Goal: Information Seeking & Learning: Find specific page/section

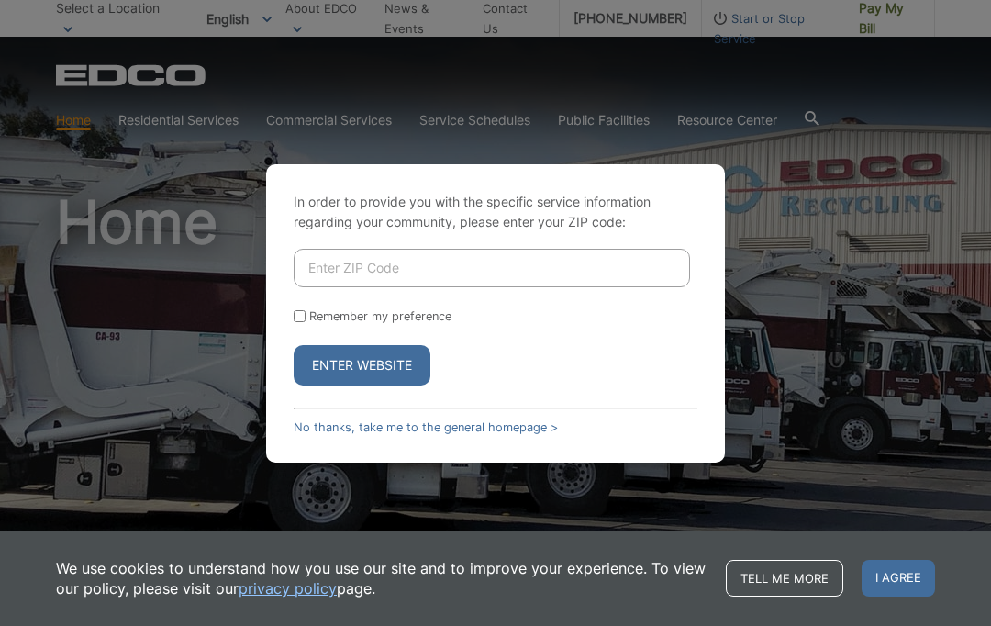
click at [654, 287] on input "Enter ZIP Code" at bounding box center [492, 268] width 396 height 39
type input "92028"
click at [304, 339] on form "92028 Remember my preference Enter Website" at bounding box center [496, 317] width 404 height 137
click at [306, 322] on input "Remember my preference" at bounding box center [300, 316] width 12 height 12
checkbox input "true"
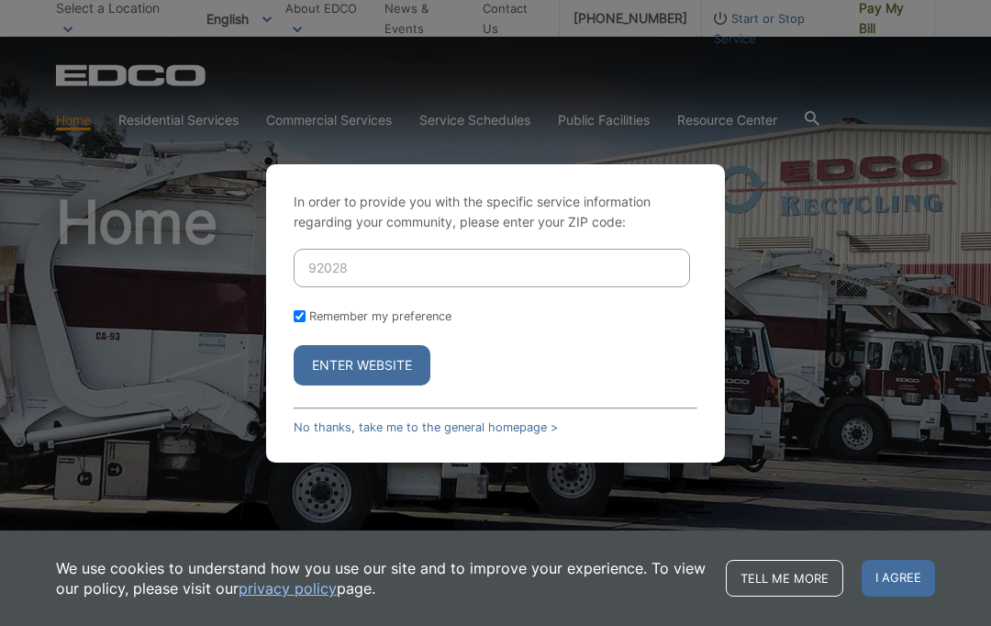
click at [387, 385] on button "Enter Website" at bounding box center [362, 365] width 137 height 40
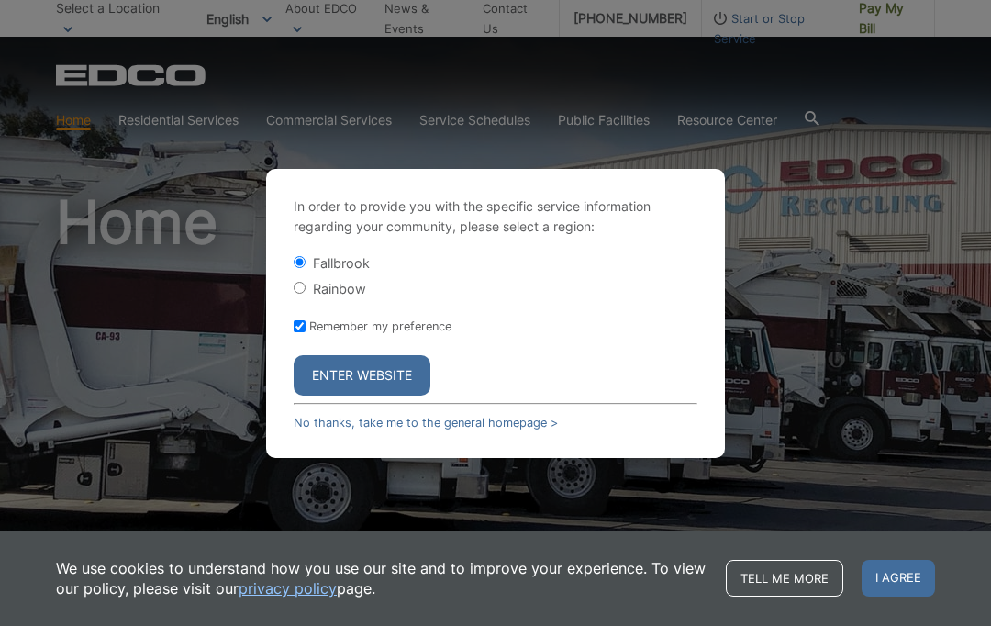
click at [422, 396] on button "Enter Website" at bounding box center [362, 375] width 137 height 40
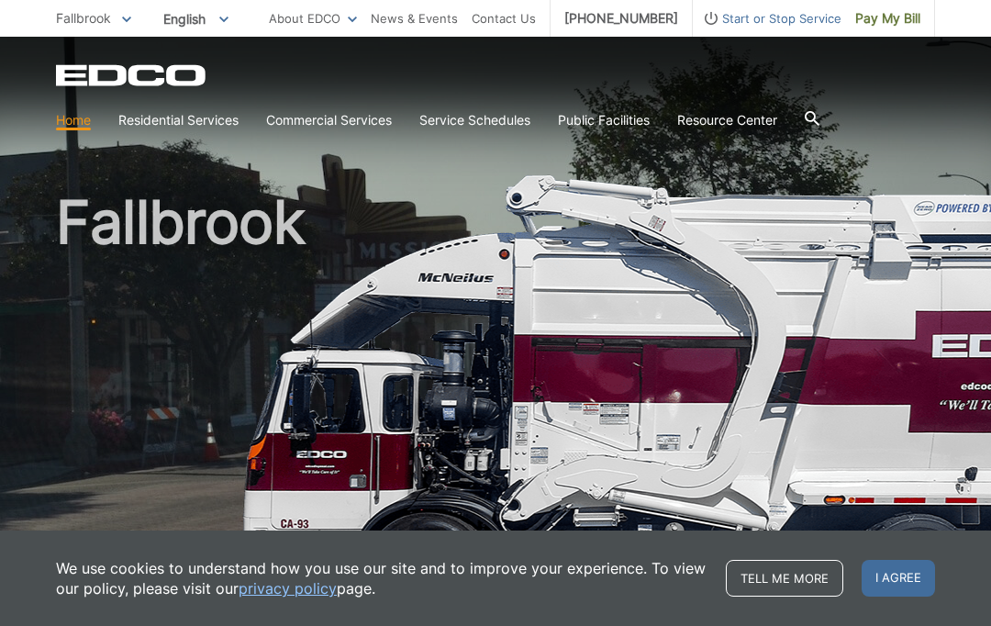
click at [980, 546] on div "We use cookies to understand how you use our site and to improve your experienc…" at bounding box center [495, 577] width 991 height 95
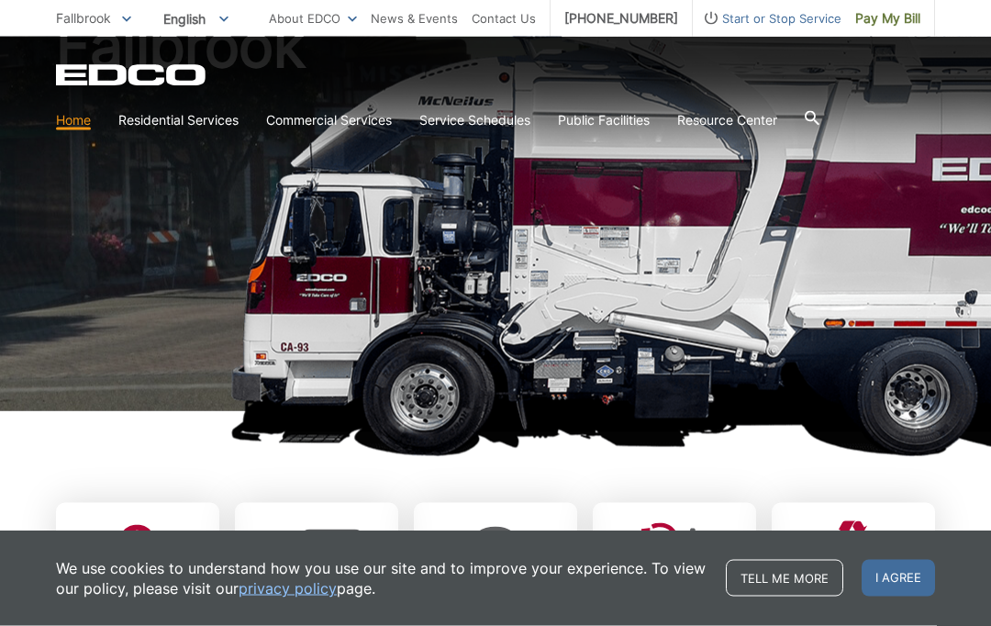
scroll to position [178, 0]
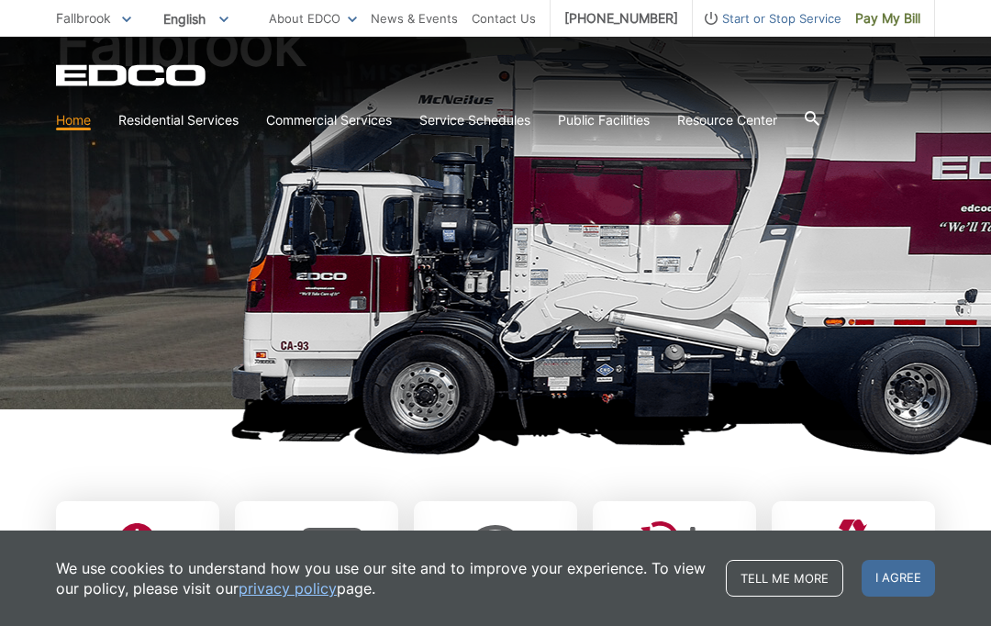
click at [980, 420] on img at bounding box center [760, 225] width 1060 height 459
click at [111, 21] on span "Fallbrook" at bounding box center [83, 18] width 55 height 16
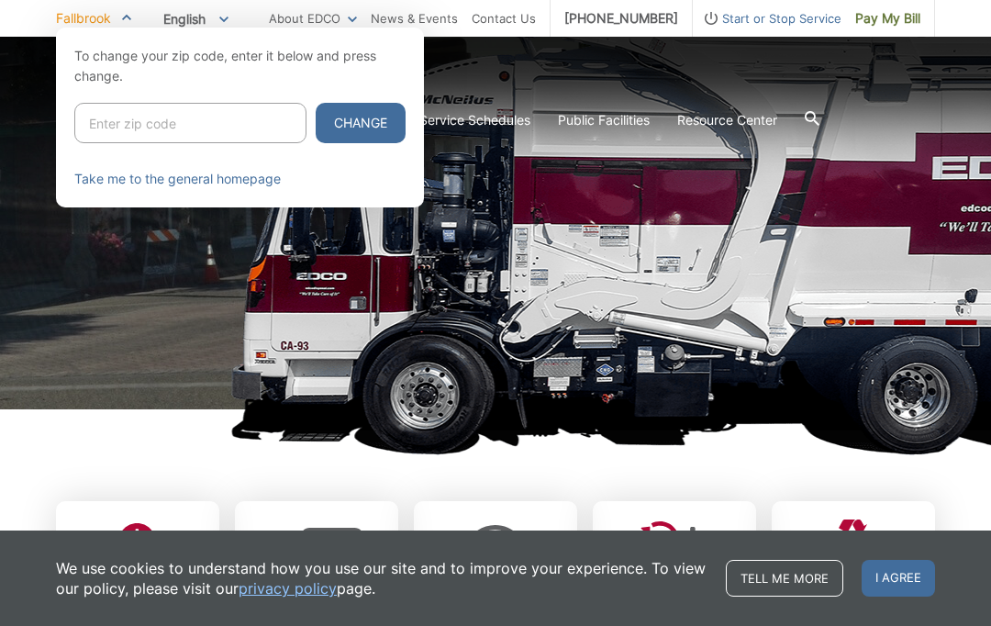
click at [40, 310] on div at bounding box center [495, 341] width 991 height 626
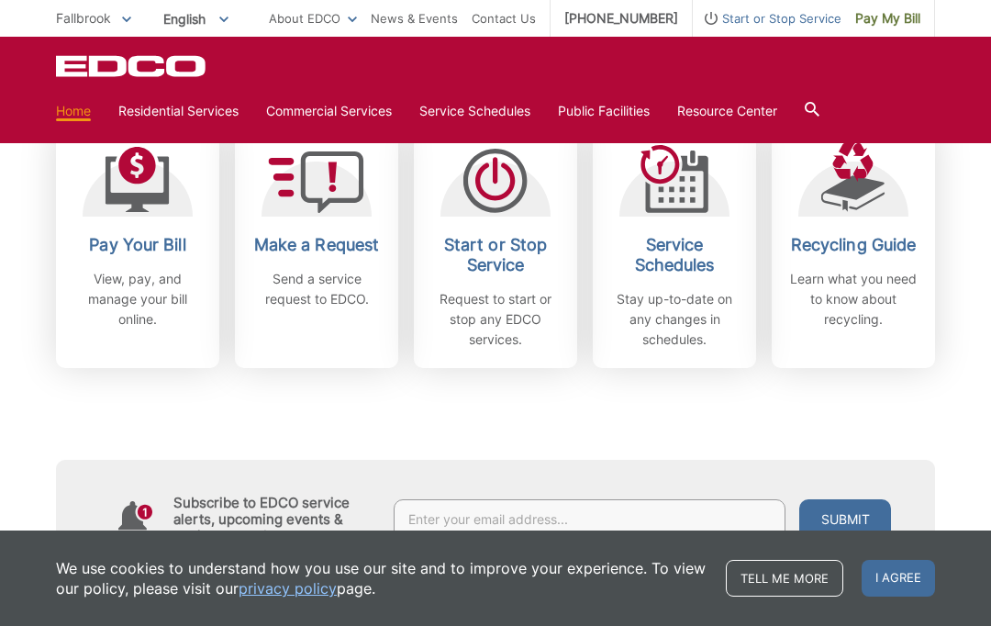
scroll to position [555, 0]
click at [862, 231] on link "Recycling Guide Learn what you need to know about recycling." at bounding box center [853, 245] width 163 height 243
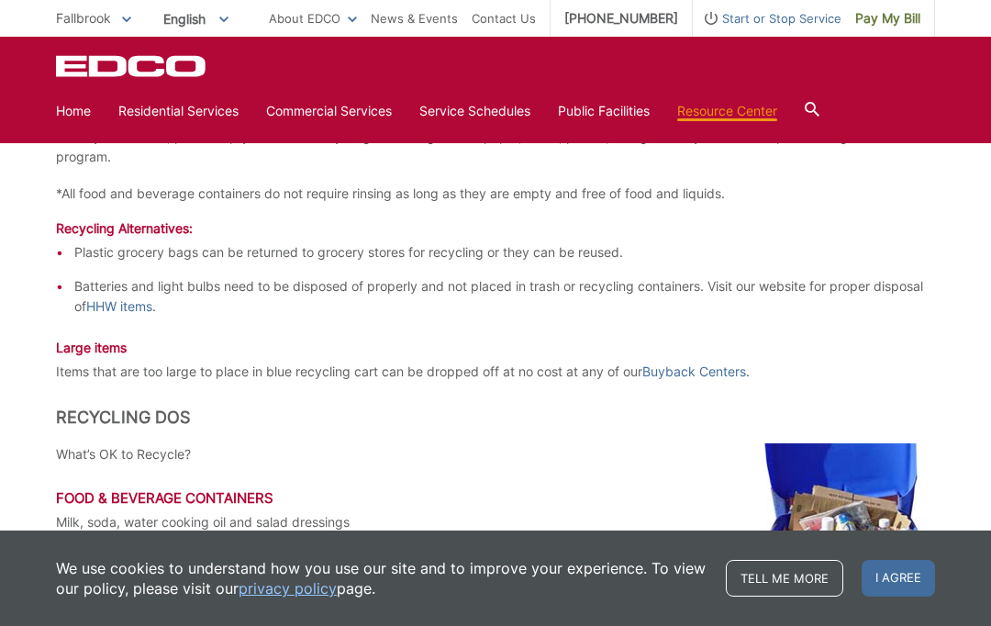
scroll to position [2215, 0]
click at [144, 303] on link "HHW items" at bounding box center [119, 306] width 66 height 20
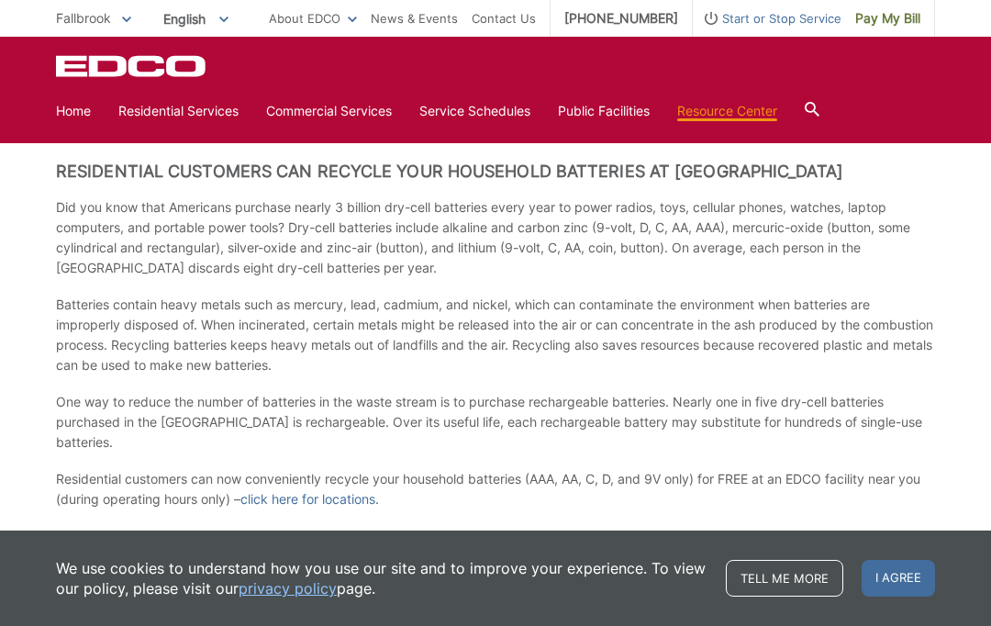
scroll to position [1369, 0]
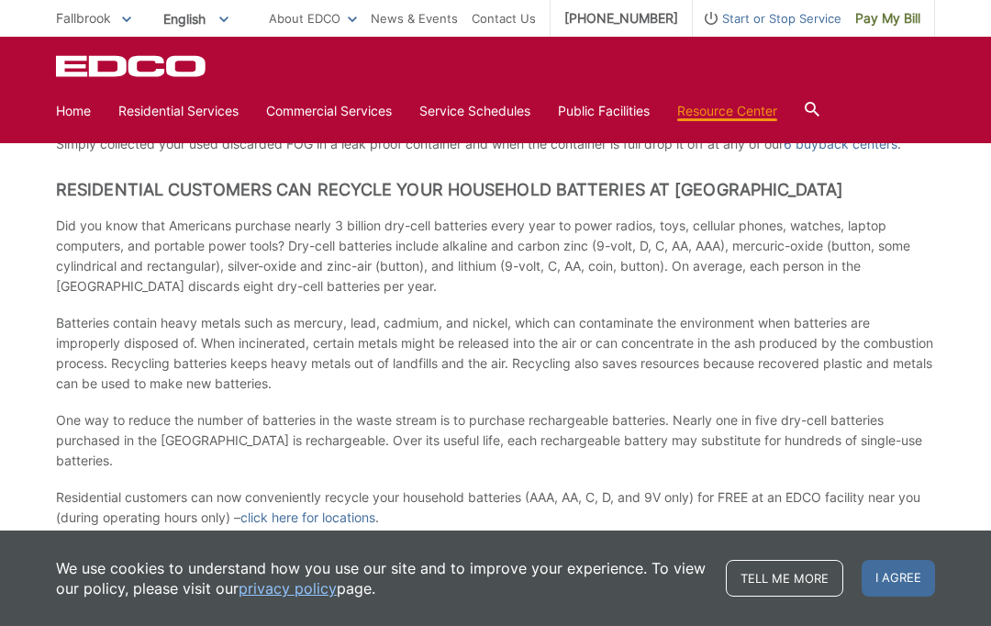
click at [0, 0] on link "Disposal Sites and Recycling Centers" at bounding box center [0, 0] width 0 height 0
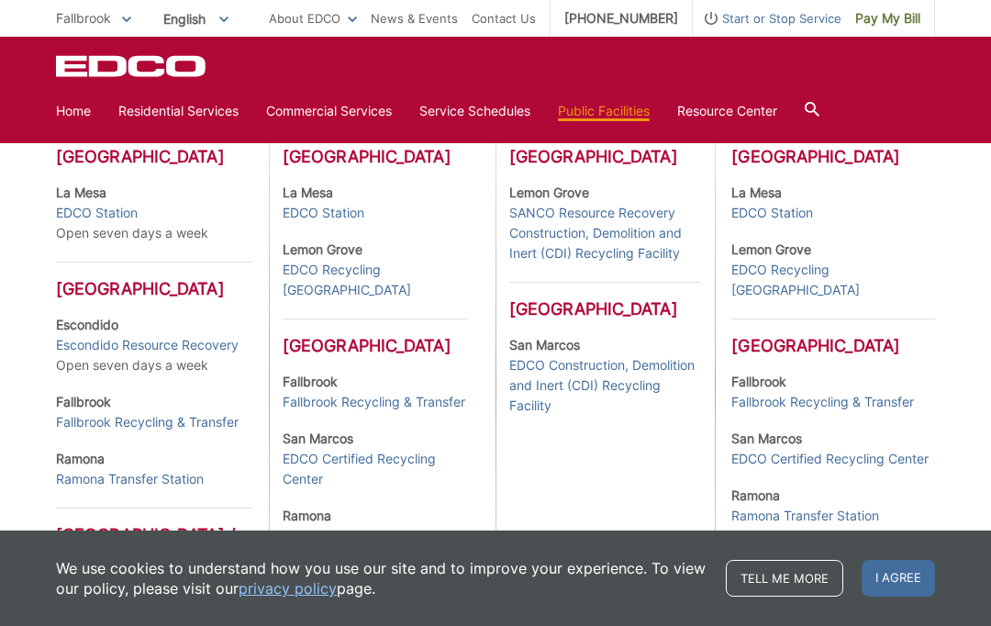
scroll to position [576, 0]
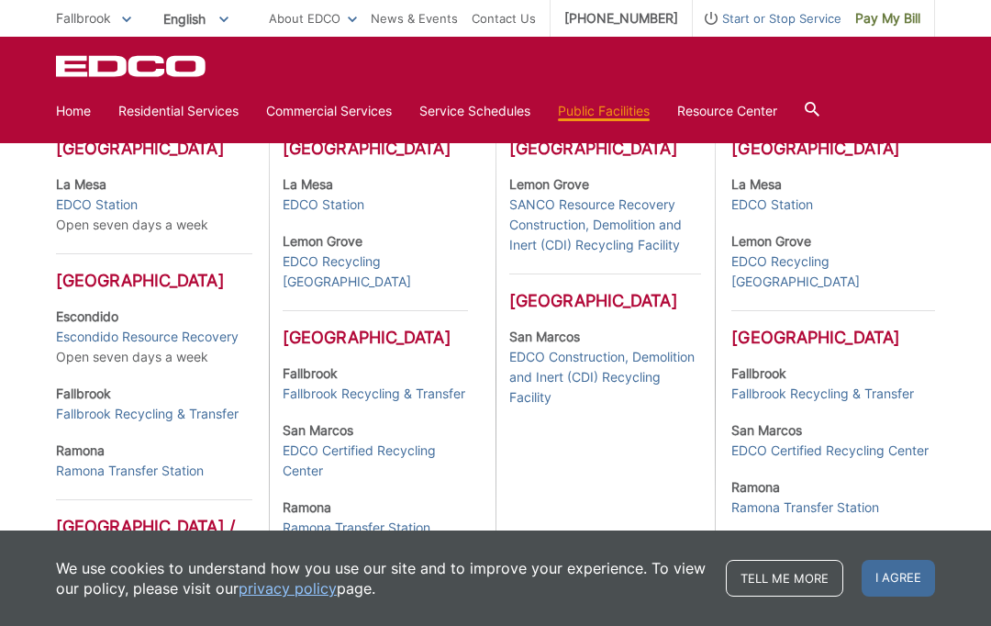
click at [893, 392] on link "Fallbrook Recycling & Transfer" at bounding box center [822, 394] width 183 height 20
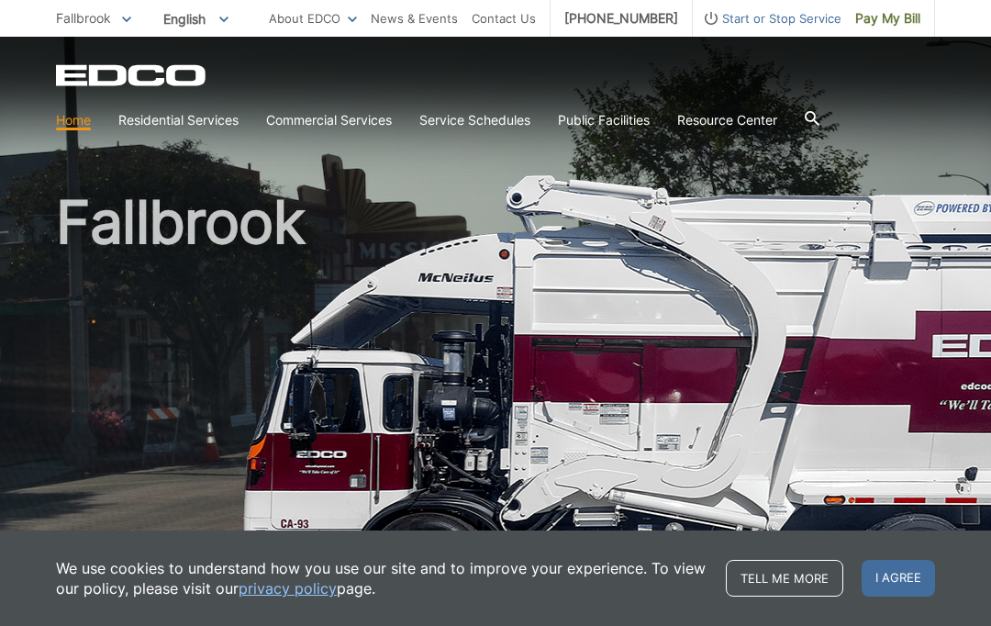
click at [0, 0] on link "Disposal Sites and Recycling Centers" at bounding box center [0, 0] width 0 height 0
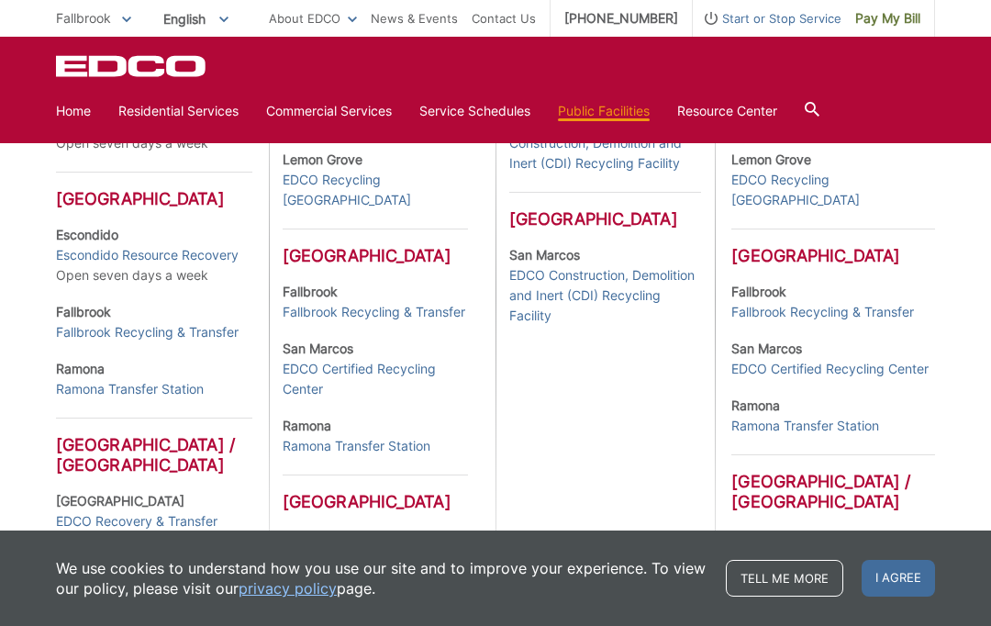
scroll to position [664, 0]
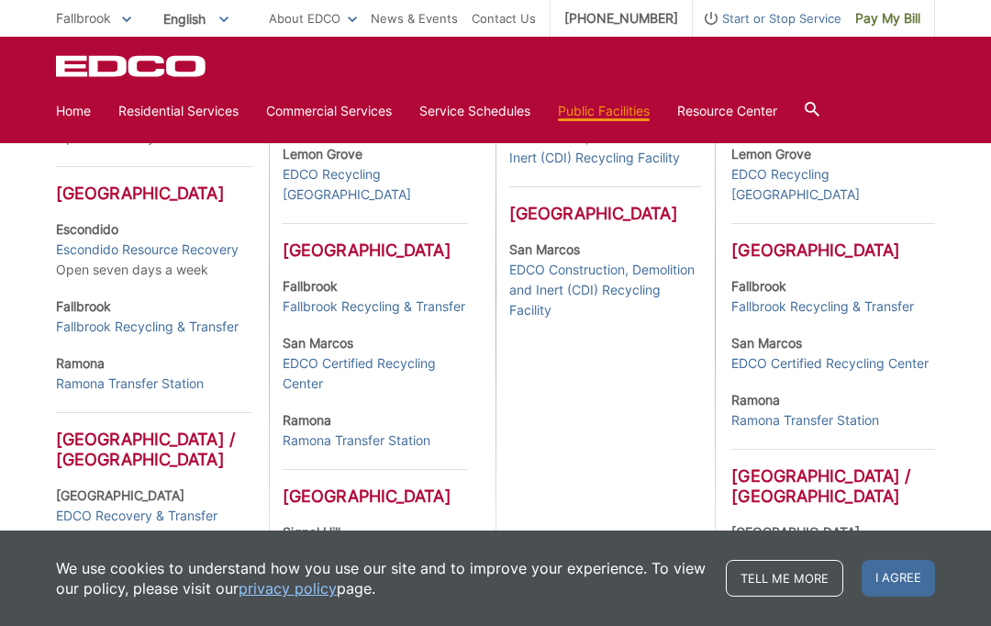
click at [854, 296] on link "Fallbrook Recycling & Transfer" at bounding box center [822, 306] width 183 height 20
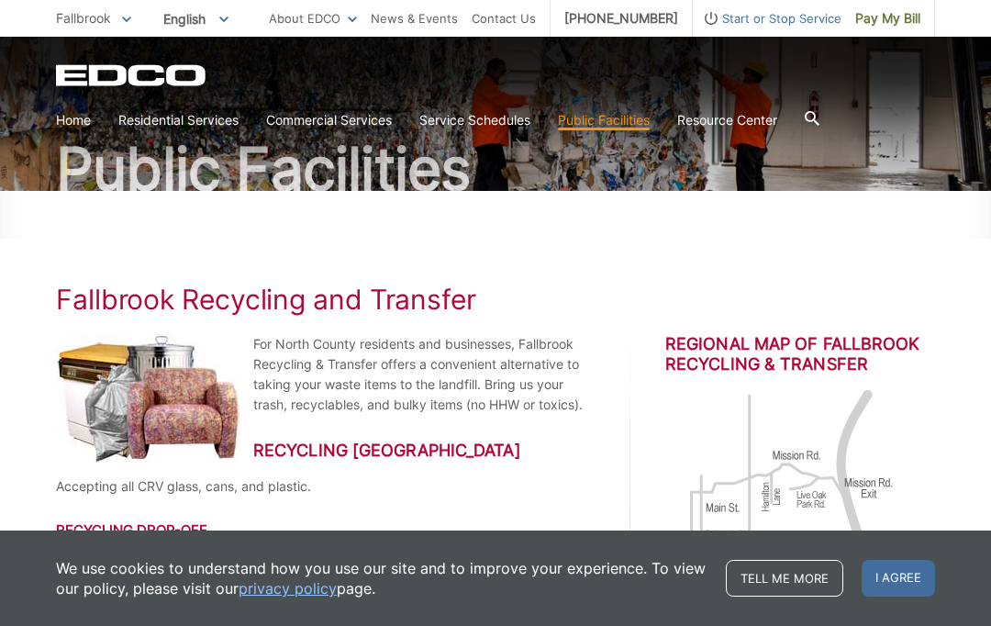
scroll to position [127, 0]
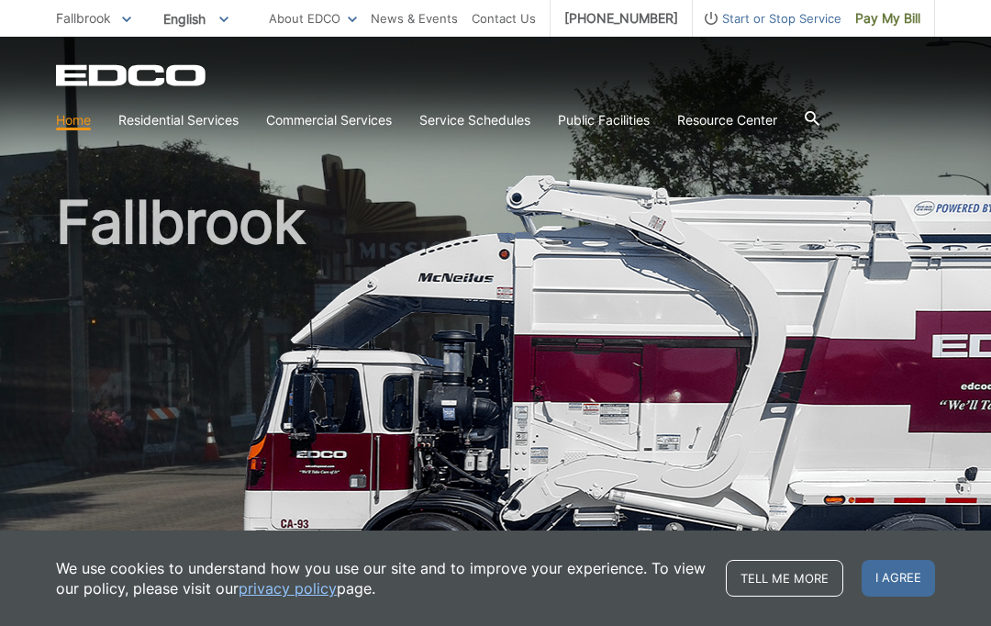
click at [972, 554] on div "We use cookies to understand how you use our site and to improve your experienc…" at bounding box center [495, 577] width 991 height 95
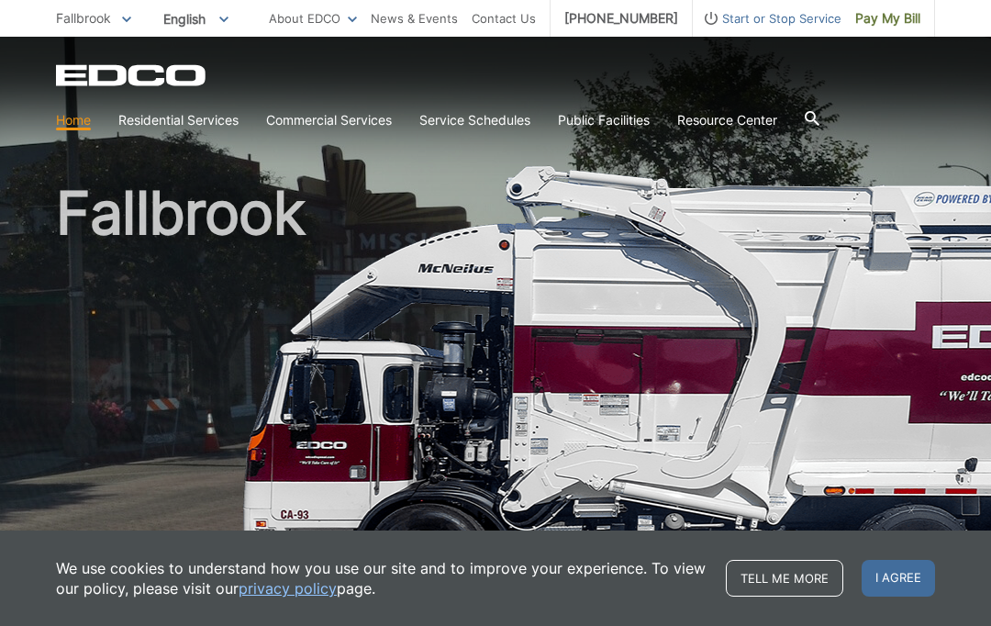
scroll to position [4, 0]
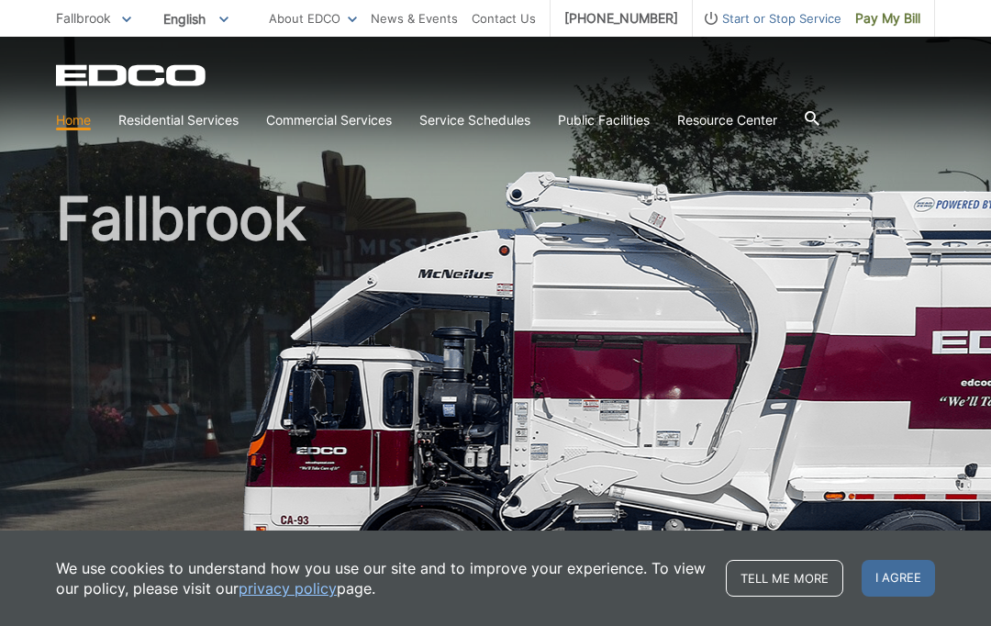
click at [0, 0] on link "Trash" at bounding box center [0, 0] width 0 height 0
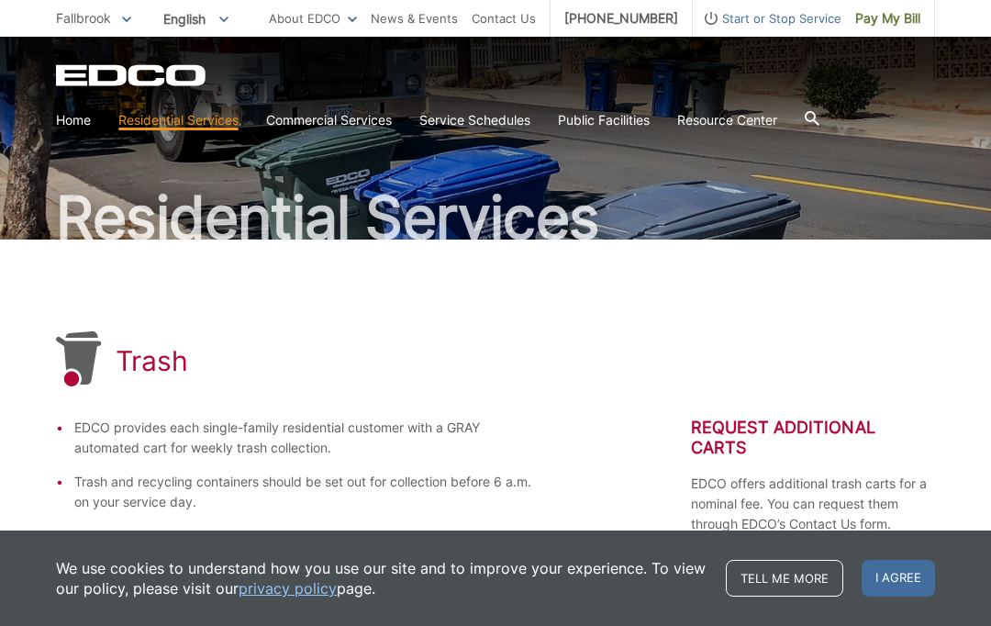
scroll to position [83, 0]
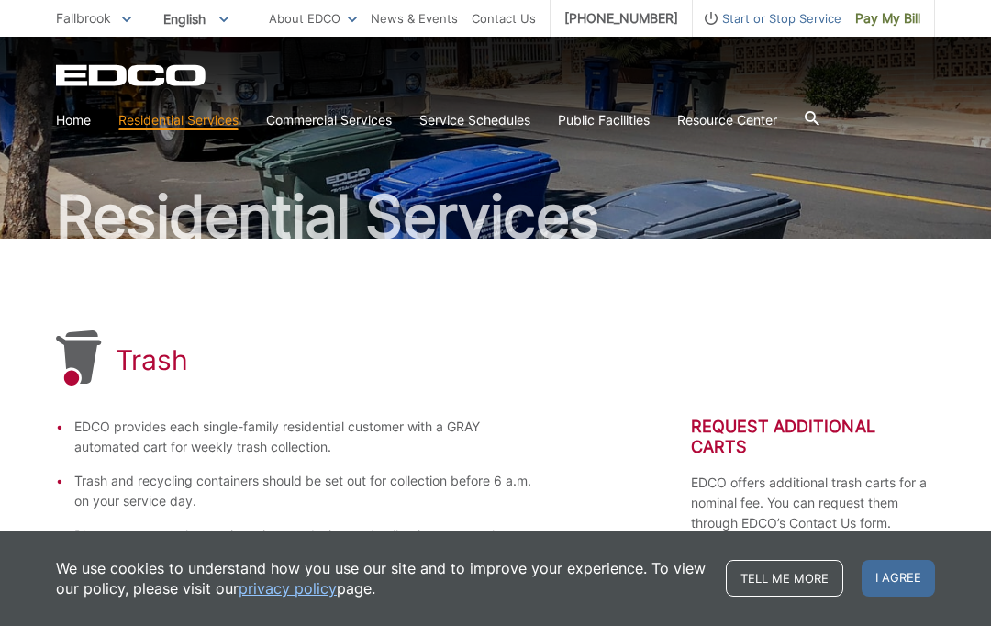
click at [0, 0] on icon at bounding box center [0, 0] width 0 height 0
